Goal: Task Accomplishment & Management: Use online tool/utility

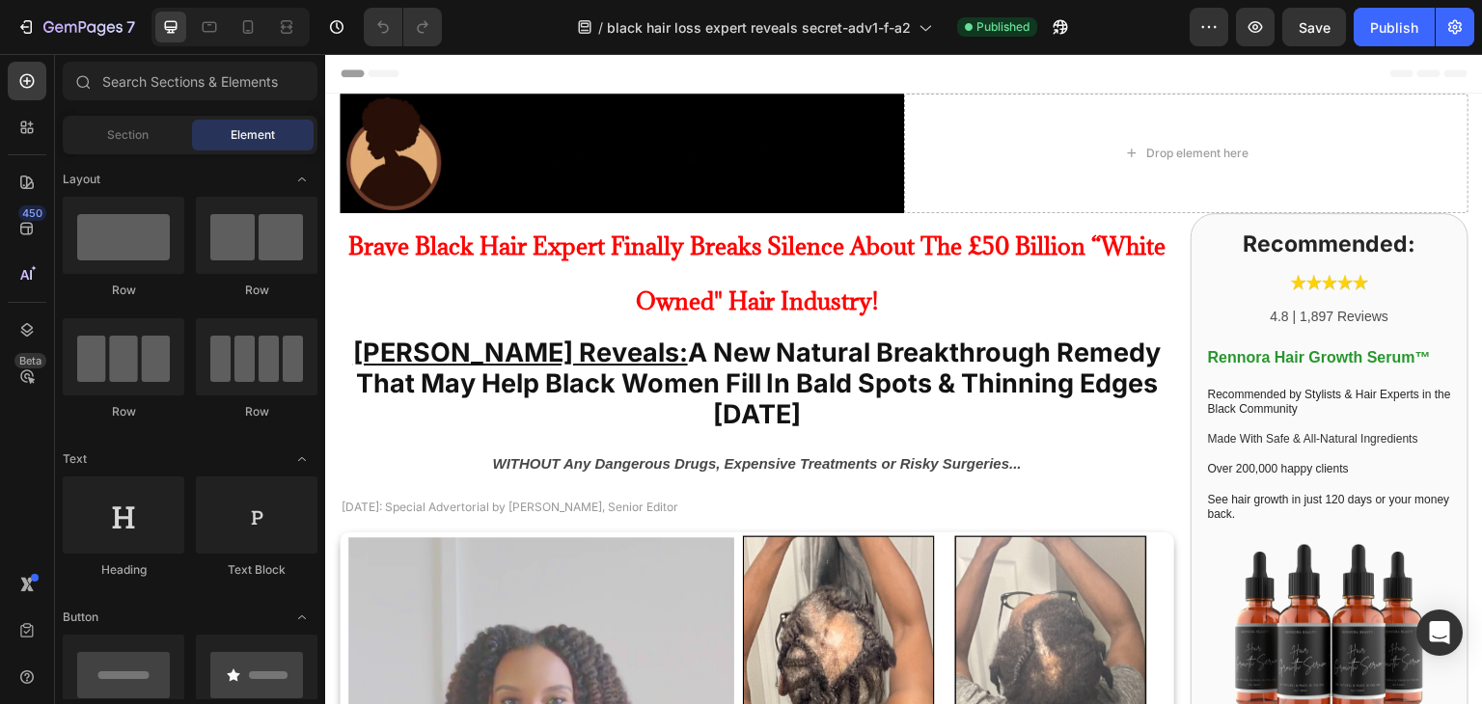
click at [390, 75] on span "Header" at bounding box center [383, 73] width 42 height 19
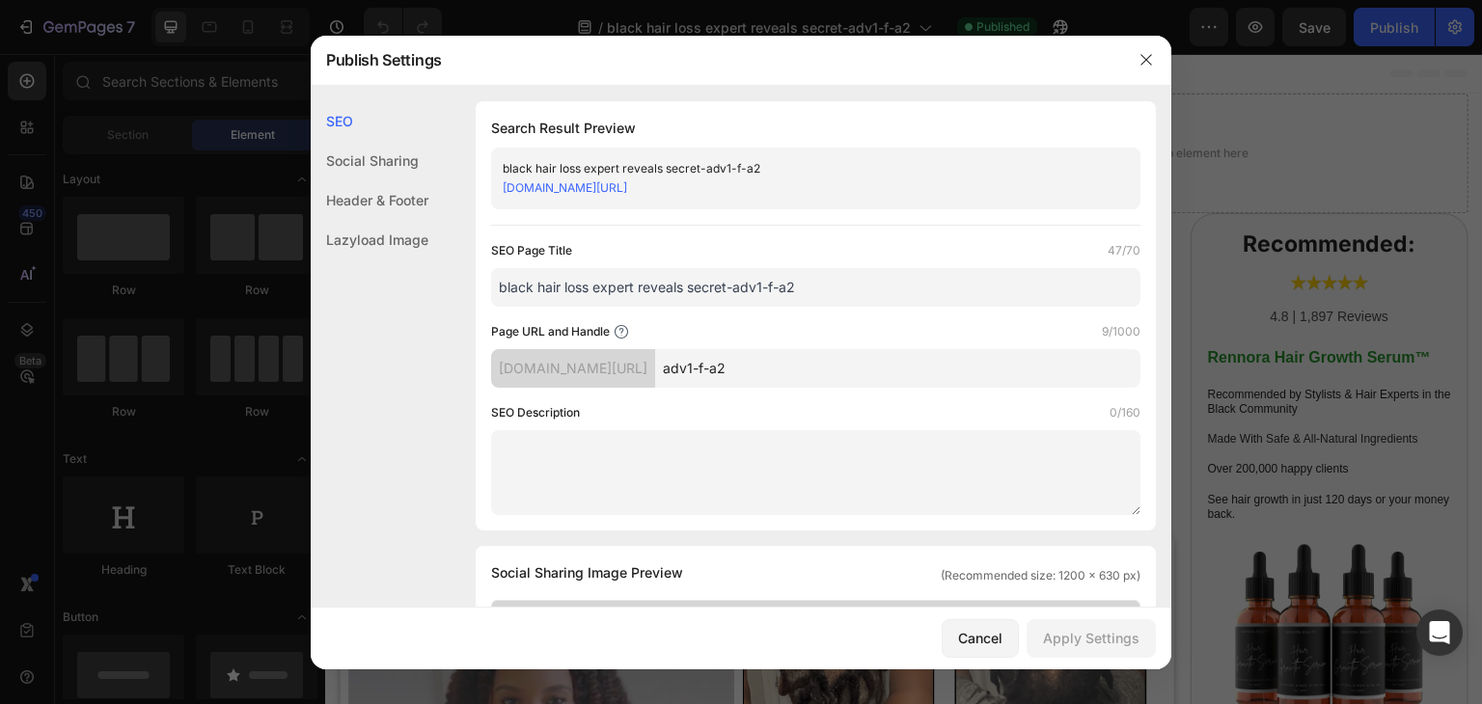
click at [514, 290] on input "black hair loss expert reveals secret-adv1-f-a2" at bounding box center [815, 287] width 649 height 39
click at [540, 289] on input "black hair loss expert reveals secret-adv1-f-a2" at bounding box center [815, 287] width 649 height 39
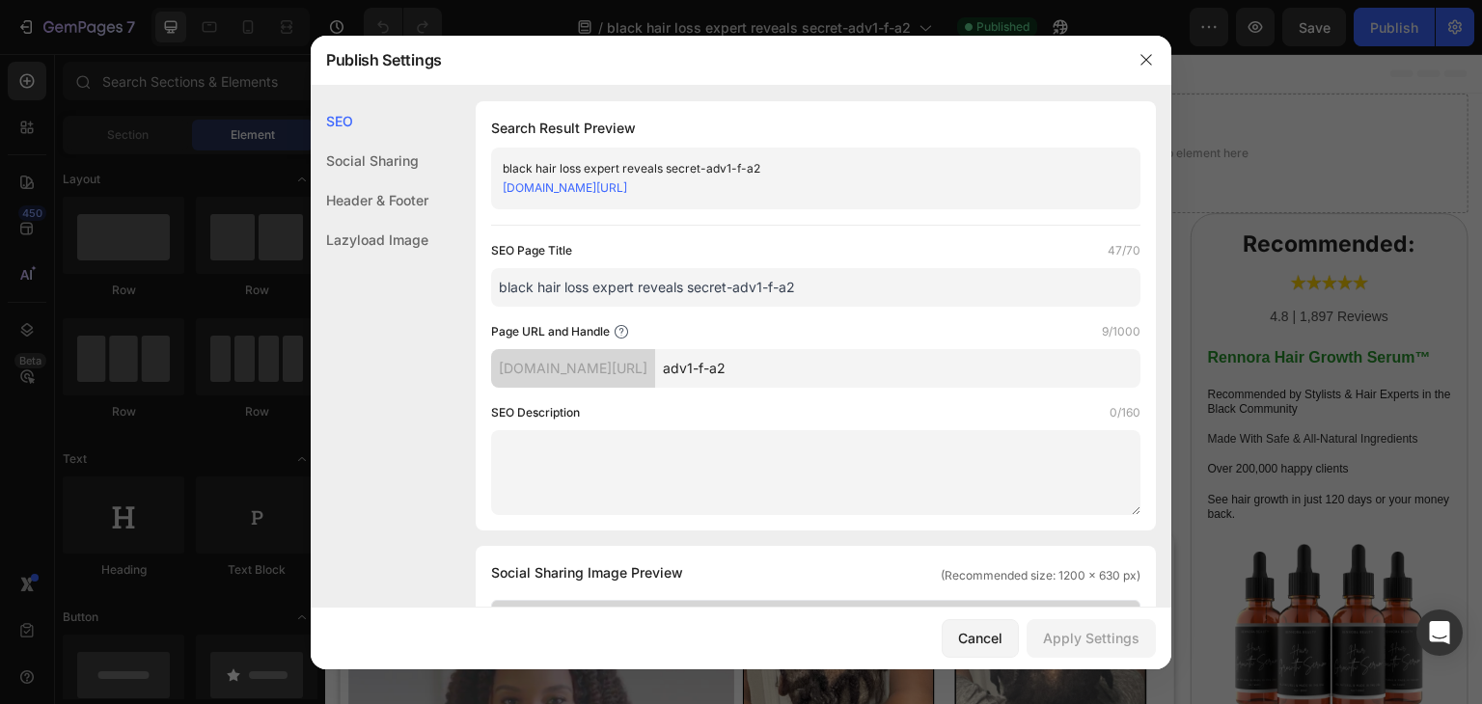
scroll to position [96, 0]
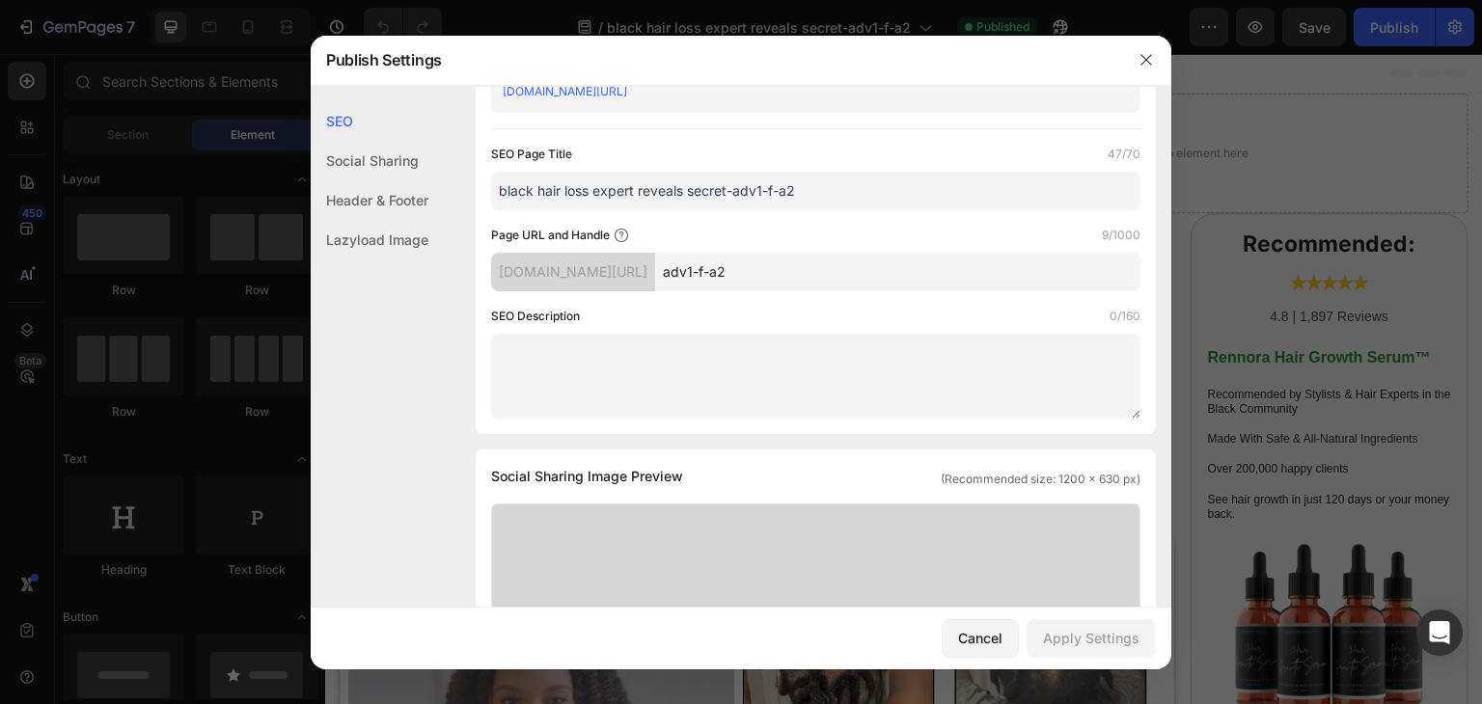
click at [529, 359] on textarea at bounding box center [815, 376] width 649 height 85
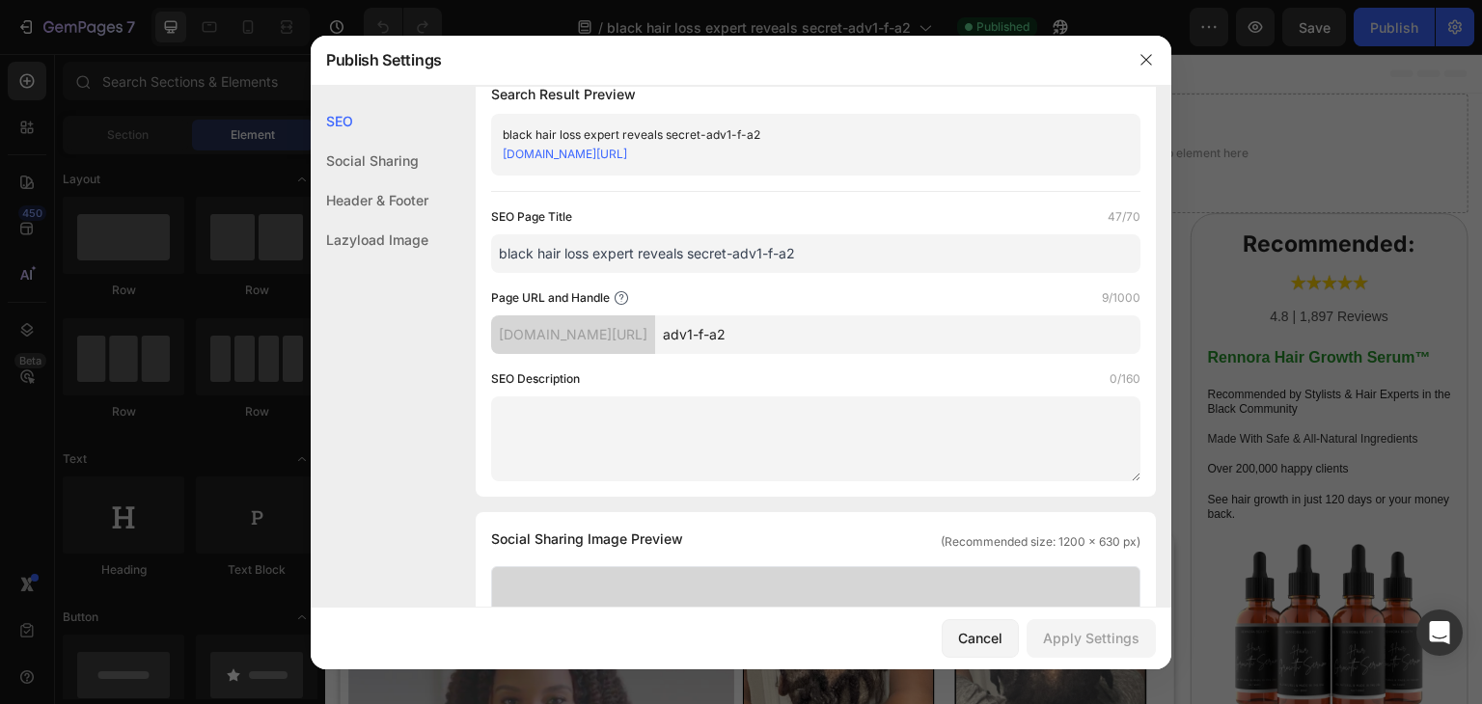
scroll to position [0, 0]
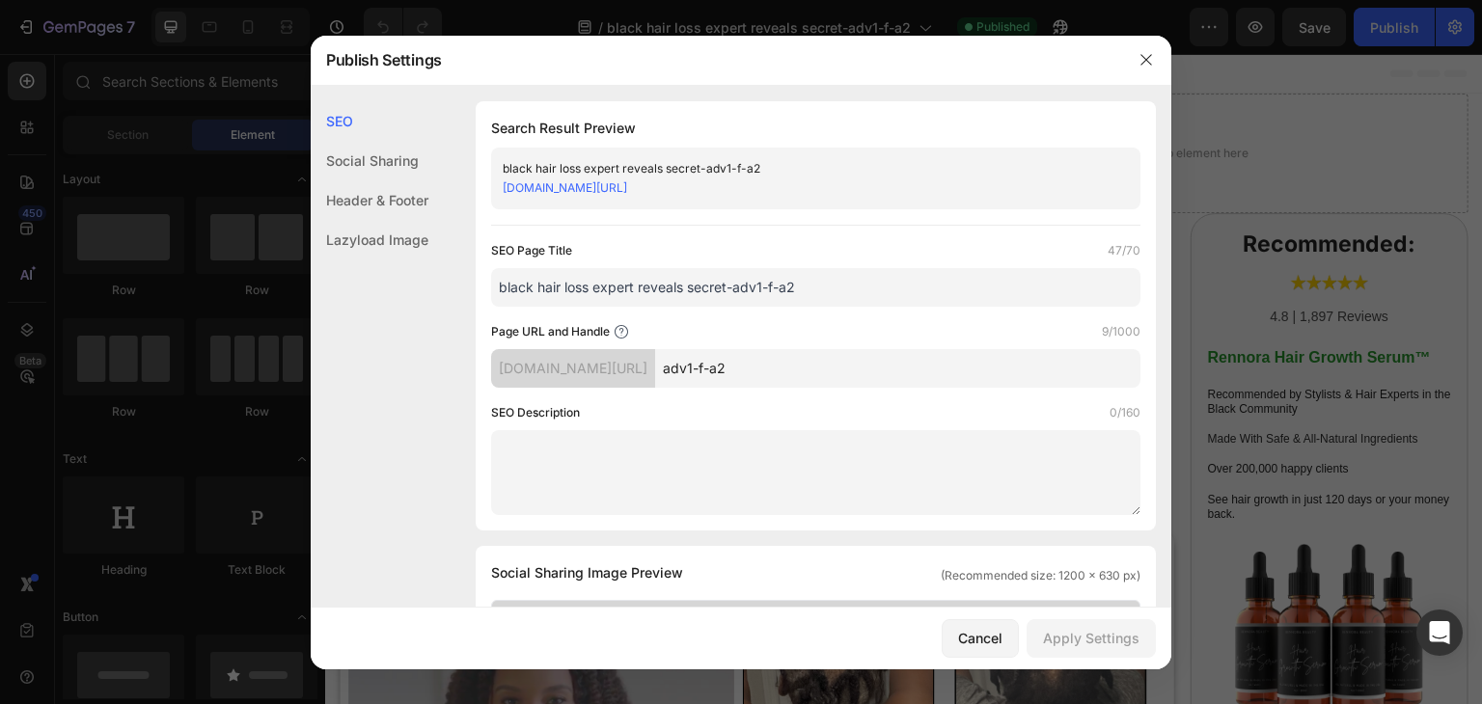
click at [789, 366] on input "adv1-f-a2" at bounding box center [897, 368] width 485 height 39
click at [993, 625] on button "Cancel" at bounding box center [980, 638] width 77 height 39
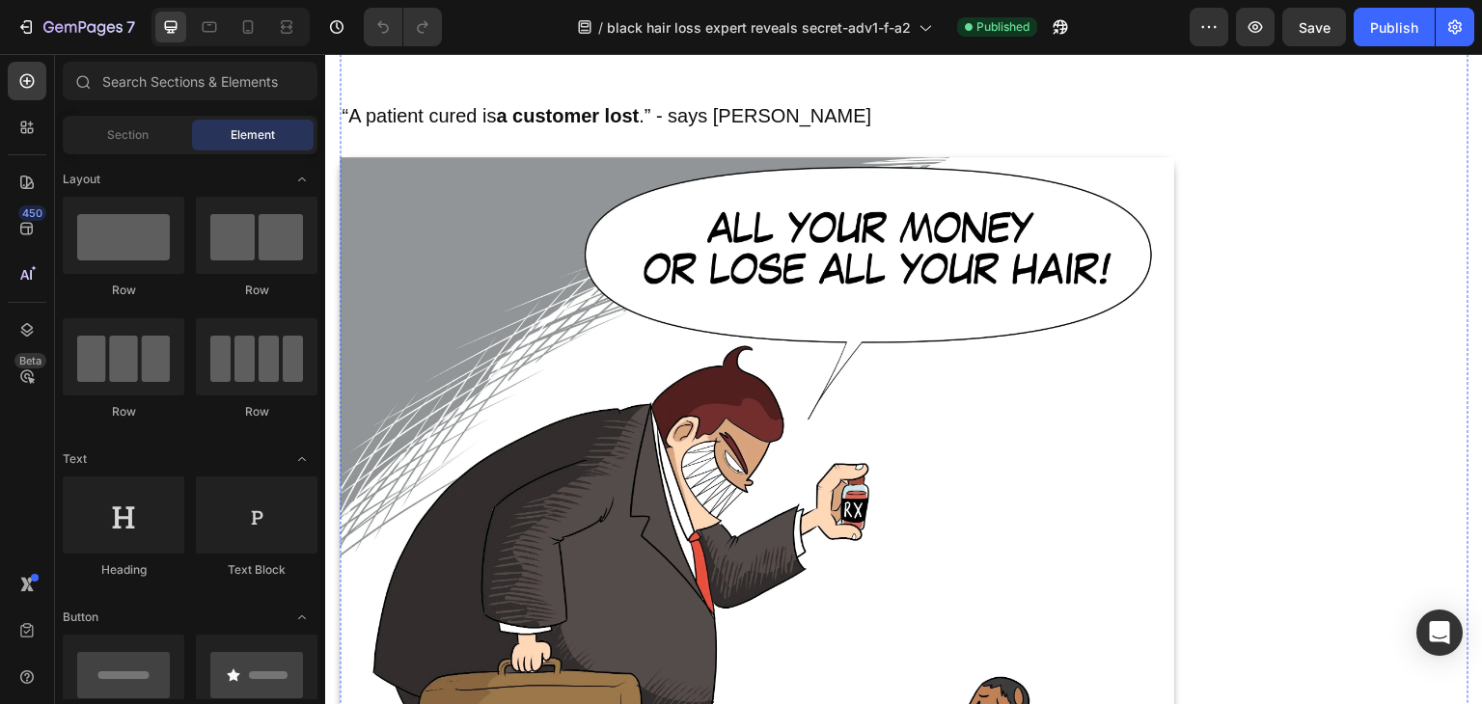
scroll to position [3570, 0]
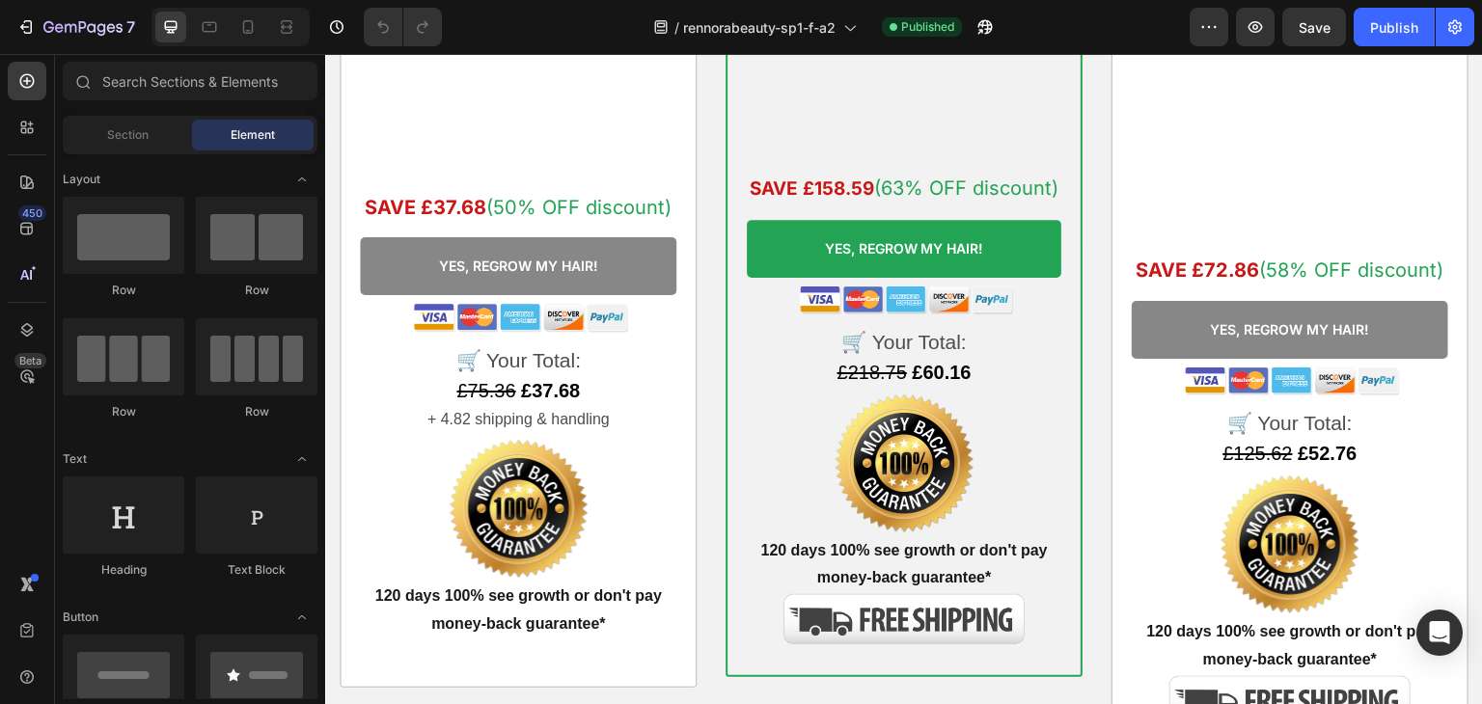
scroll to position [6465, 0]
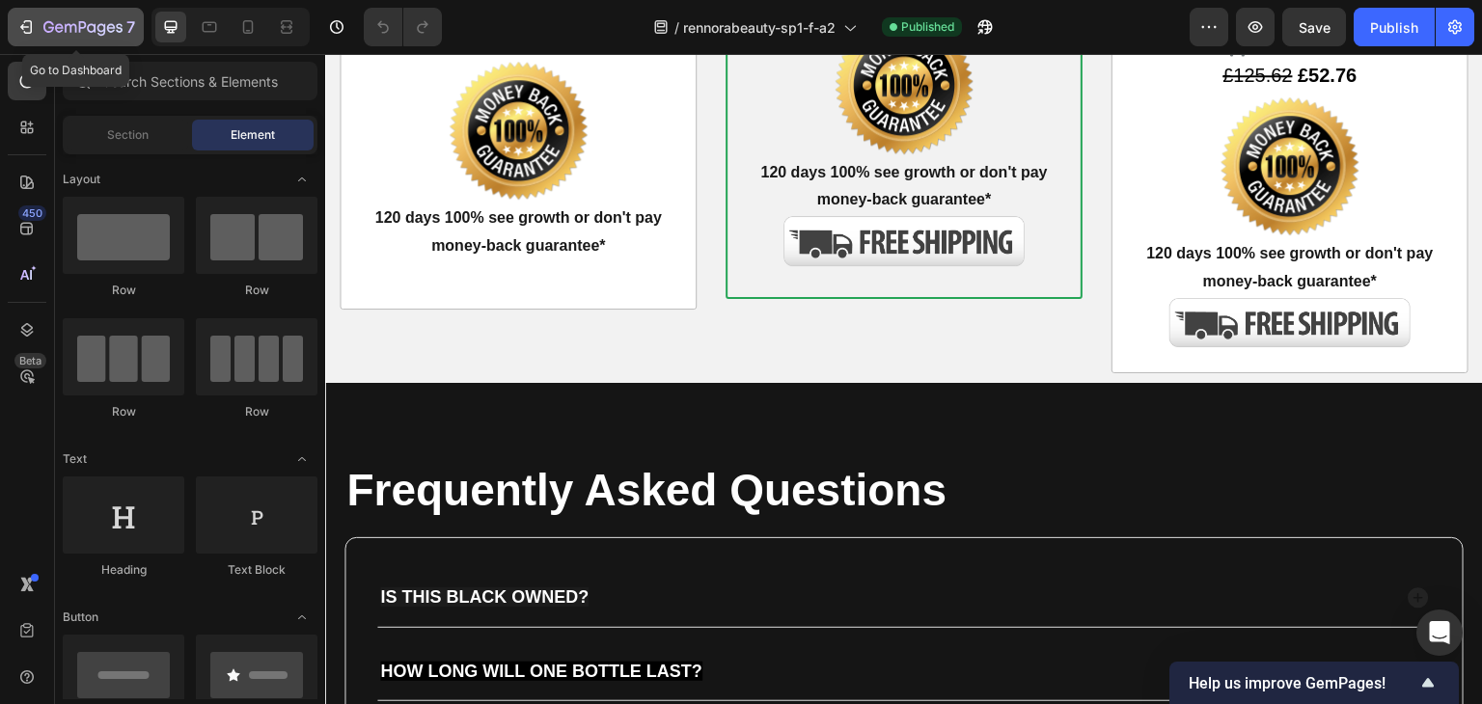
click at [90, 29] on icon "button" at bounding box center [82, 28] width 79 height 16
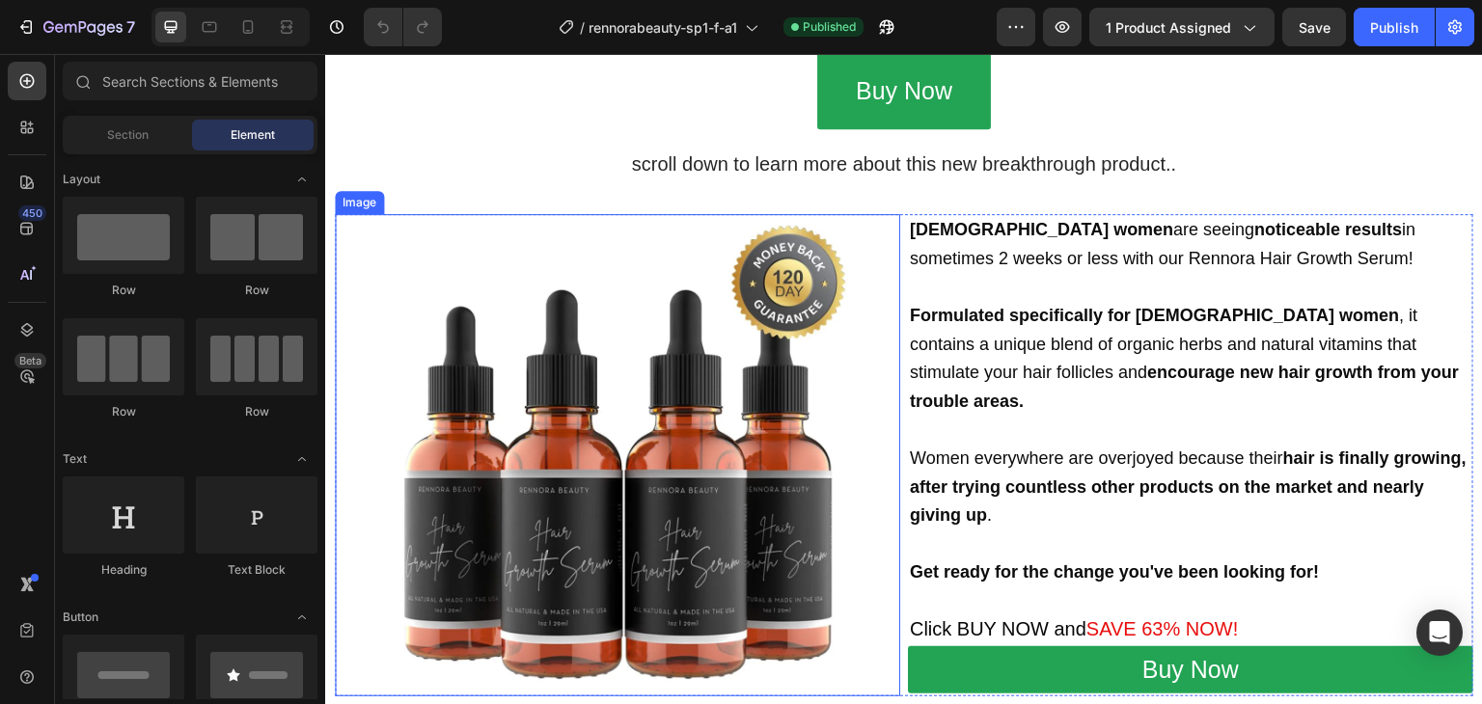
scroll to position [579, 0]
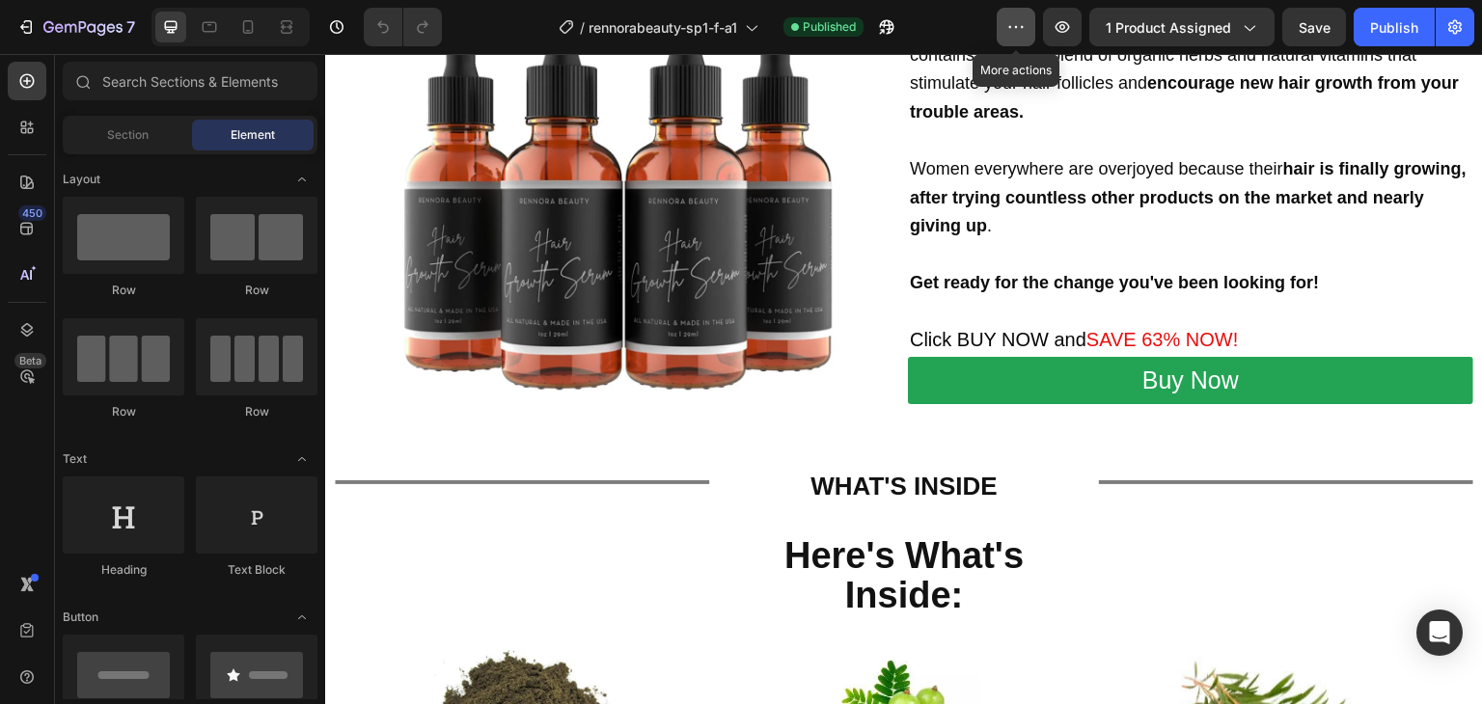
click at [1014, 30] on icon "button" at bounding box center [1015, 26] width 19 height 19
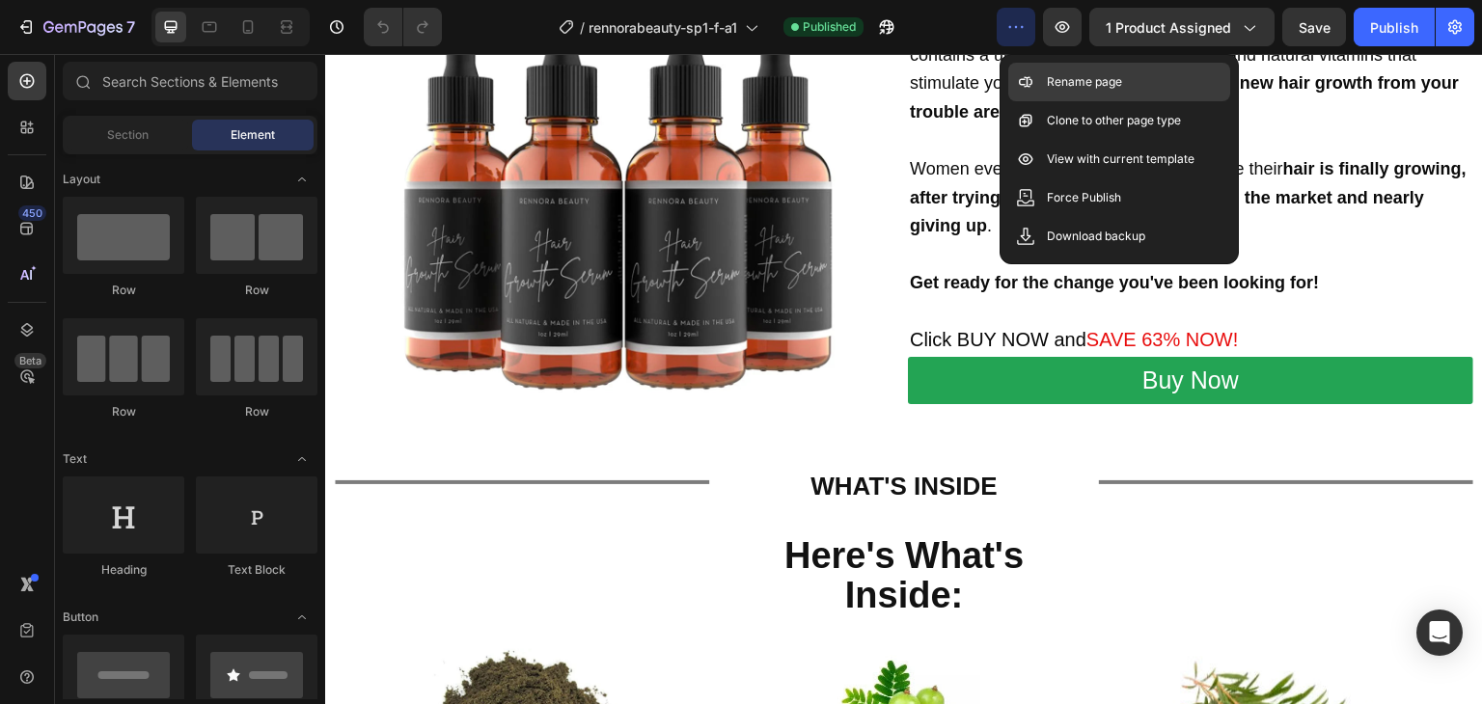
click at [1108, 79] on p "Rename page" at bounding box center [1084, 81] width 75 height 19
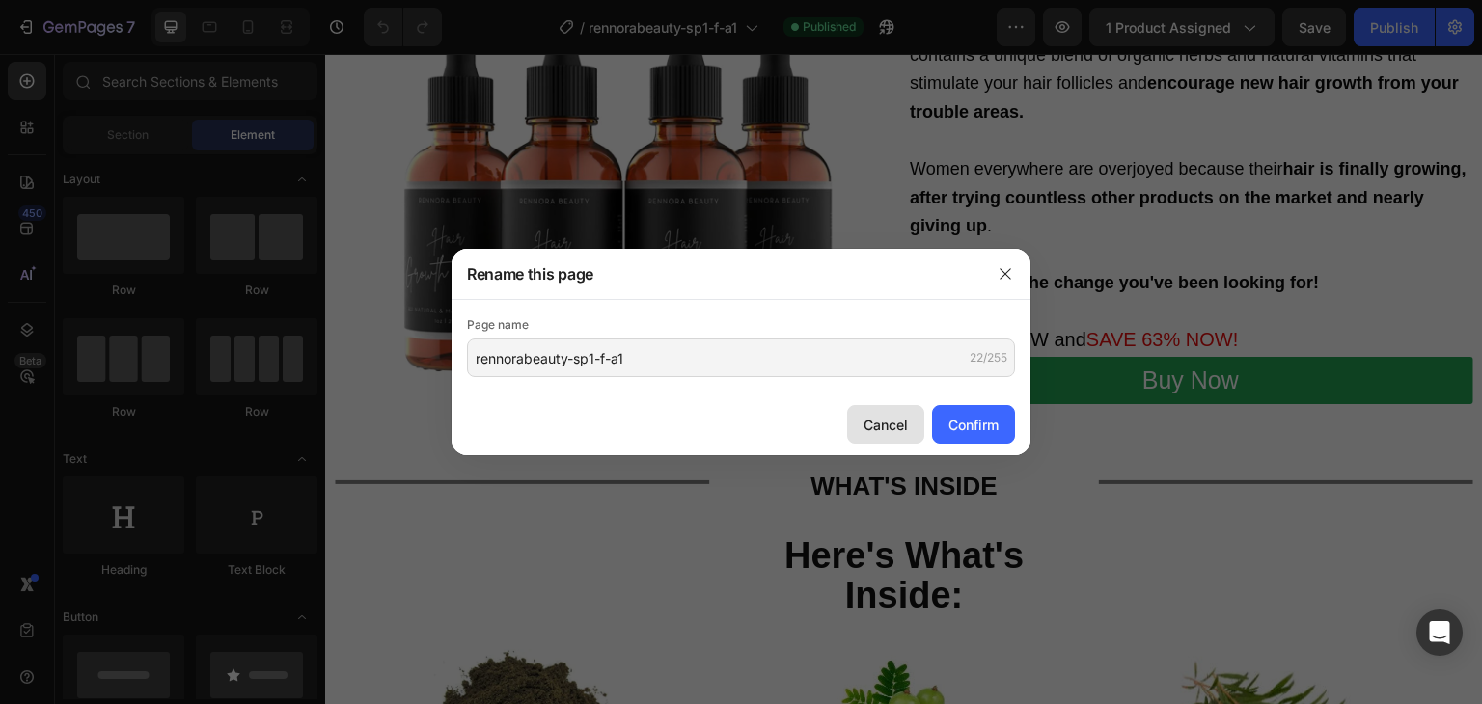
click at [883, 426] on div "Cancel" at bounding box center [886, 425] width 44 height 20
